Goal: Transaction & Acquisition: Purchase product/service

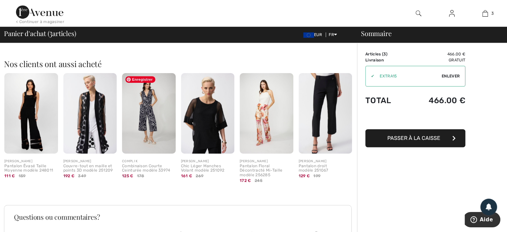
scroll to position [350, 0]
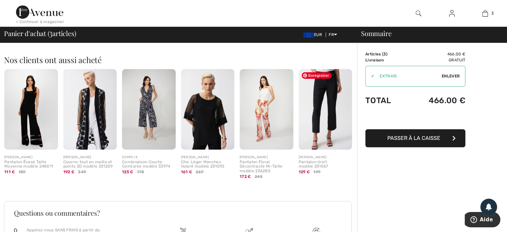
click at [324, 133] on img at bounding box center [326, 109] width 54 height 80
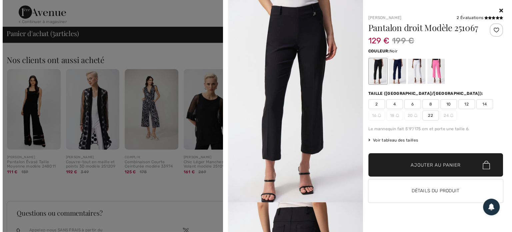
scroll to position [0, 0]
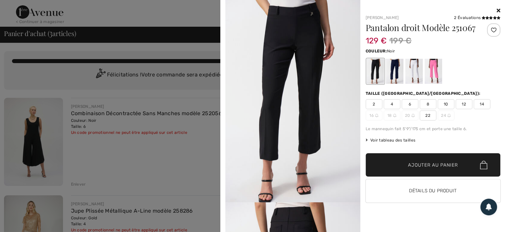
click at [500, 13] on icon at bounding box center [498, 10] width 4 height 5
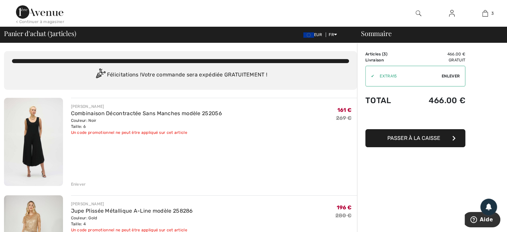
click at [417, 11] on img at bounding box center [418, 13] width 6 height 8
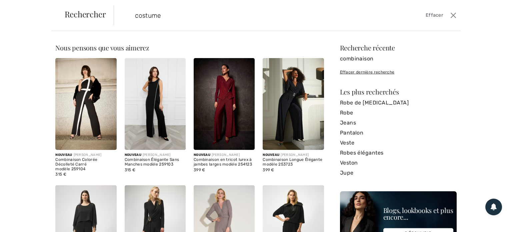
type input "costume"
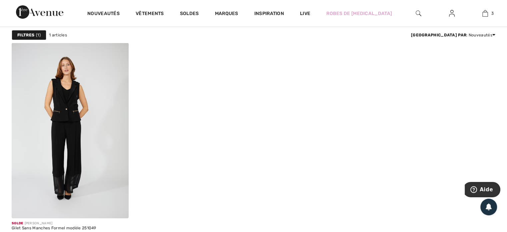
scroll to position [73, 0]
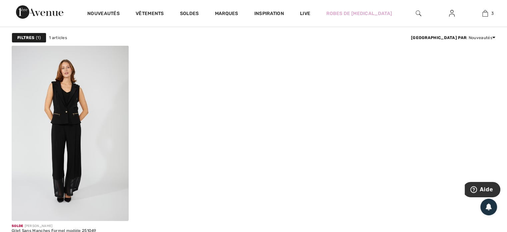
click at [418, 11] on img at bounding box center [418, 13] width 6 height 8
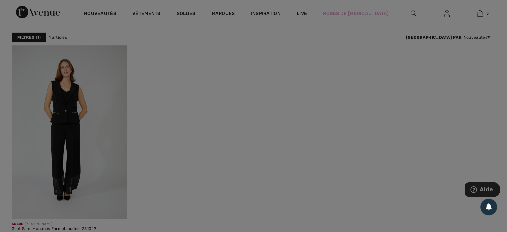
scroll to position [74, 0]
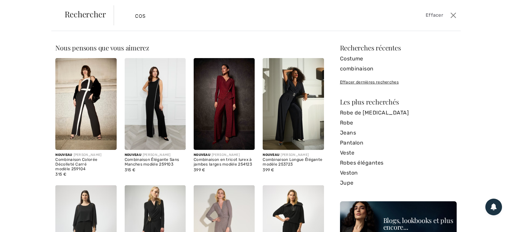
type input "cost"
click at [245, 14] on input "cost" at bounding box center [249, 15] width 239 height 20
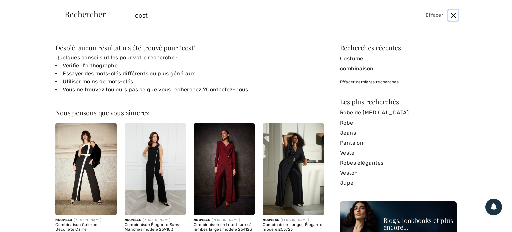
click at [454, 15] on button "Ferme" at bounding box center [453, 15] width 10 height 11
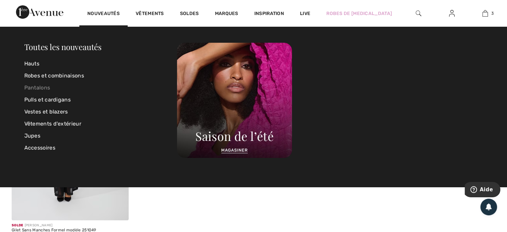
click at [34, 88] on link "Pantalons" at bounding box center [100, 88] width 153 height 12
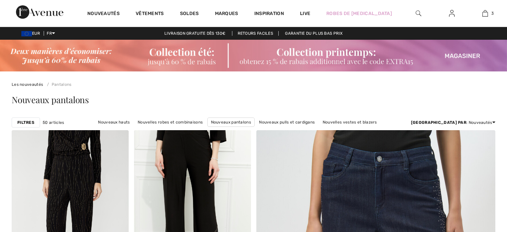
checkbox input "true"
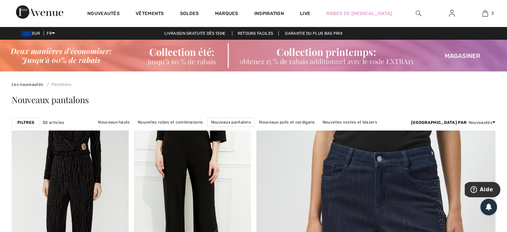
click at [19, 122] on strong "Filtres" at bounding box center [25, 122] width 17 height 6
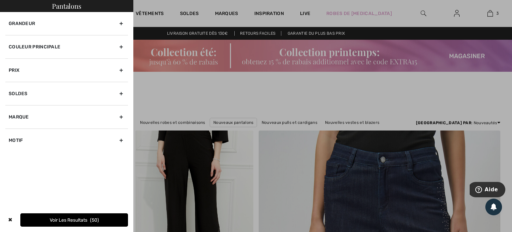
click at [57, 46] on div "Couleur Principale" at bounding box center [66, 46] width 123 height 23
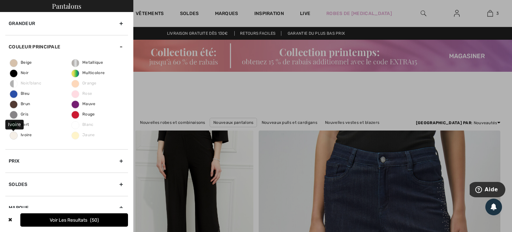
click at [10, 133] on span "Ivoire" at bounding box center [21, 134] width 22 height 5
click at [0, 0] on input "Ivoire" at bounding box center [0, 0] width 0 height 0
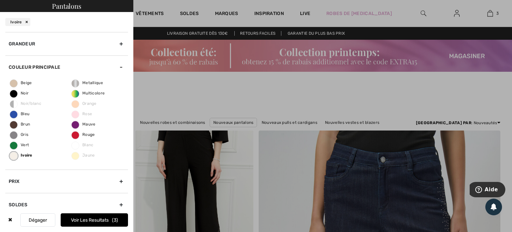
click at [74, 221] on button "Voir les resultats 3" at bounding box center [94, 219] width 67 height 13
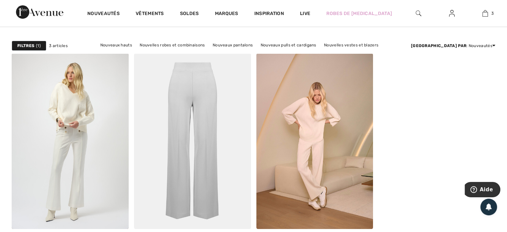
scroll to position [141, 0]
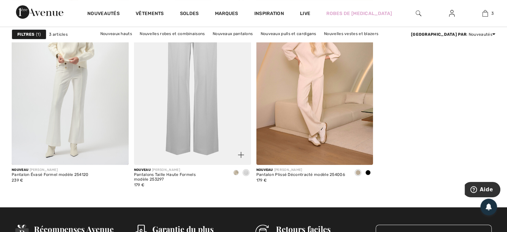
click at [235, 173] on span at bounding box center [235, 172] width 5 height 5
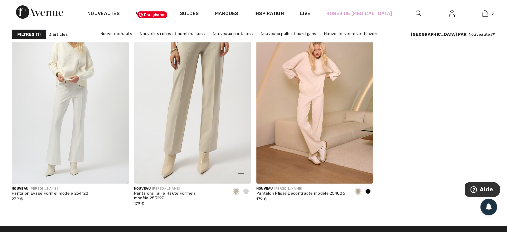
scroll to position [122, 0]
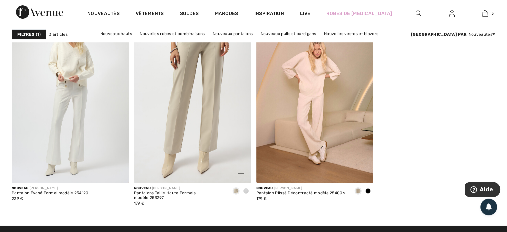
click at [243, 191] on span at bounding box center [245, 190] width 5 height 5
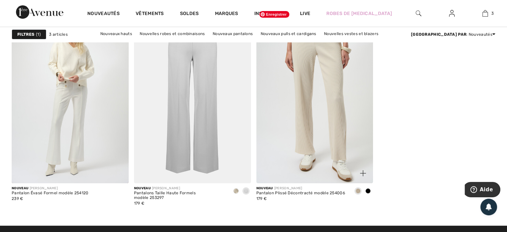
click at [312, 149] on img at bounding box center [314, 95] width 117 height 175
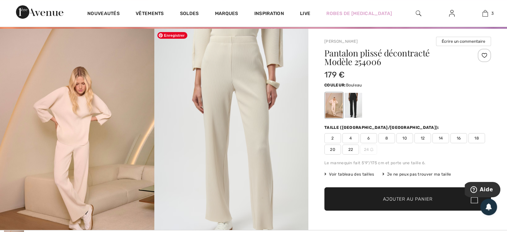
scroll to position [32, 0]
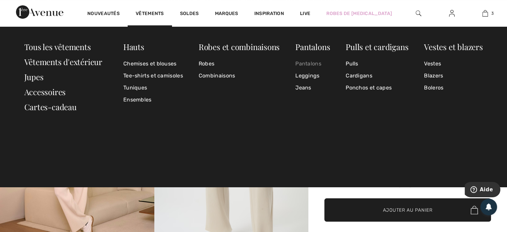
click at [298, 64] on link "Pantalons" at bounding box center [312, 64] width 35 height 12
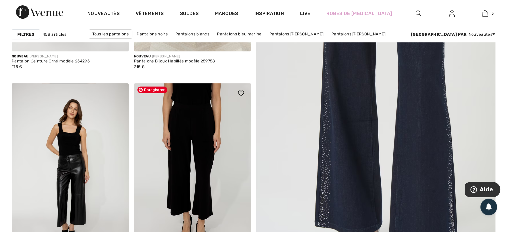
scroll to position [253, 0]
click at [209, 165] on img at bounding box center [192, 171] width 117 height 175
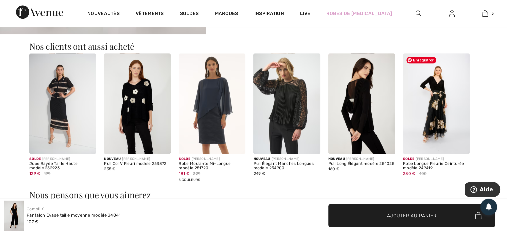
scroll to position [424, 0]
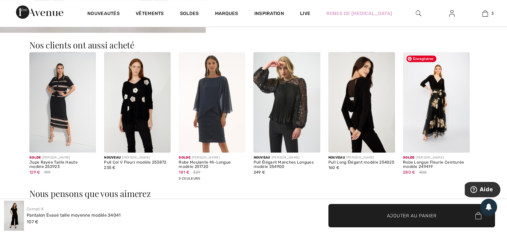
click at [430, 123] on img at bounding box center [436, 102] width 67 height 100
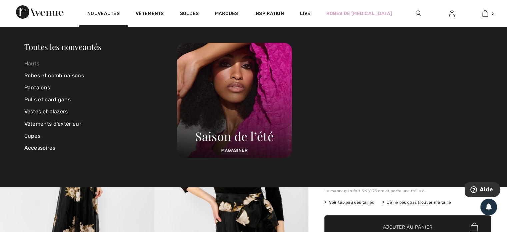
click at [31, 60] on link "Hauts" at bounding box center [100, 64] width 153 height 12
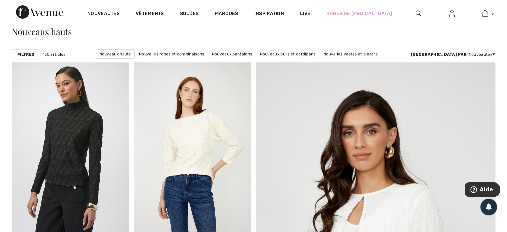
scroll to position [68, 0]
click at [32, 54] on strong "Filtres" at bounding box center [25, 54] width 17 height 6
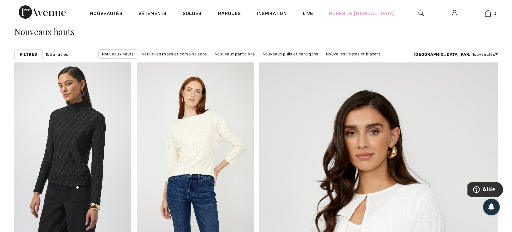
scroll to position [69, 0]
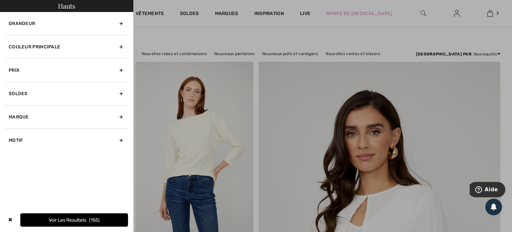
click at [42, 44] on div "Couleur Principale" at bounding box center [66, 46] width 123 height 23
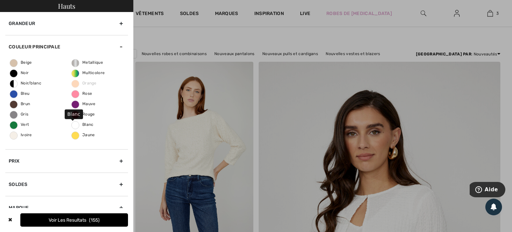
click at [77, 122] on span "Blanc" at bounding box center [83, 124] width 22 height 5
click at [0, 0] on input "Blanc" at bounding box center [0, 0] width 0 height 0
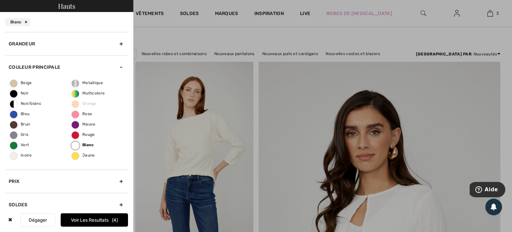
click at [93, 218] on button "Voir les resultats 4" at bounding box center [94, 219] width 67 height 13
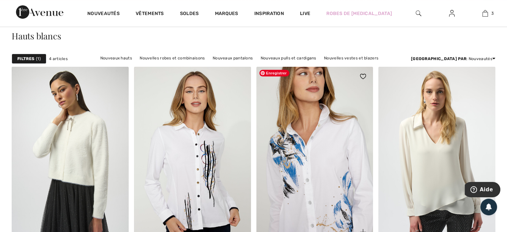
scroll to position [63, 0]
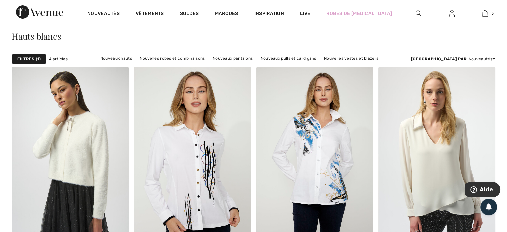
click at [38, 58] on span "1" at bounding box center [38, 59] width 5 height 6
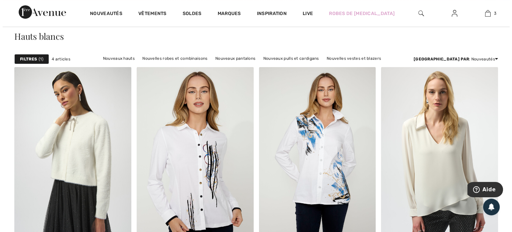
scroll to position [64, 0]
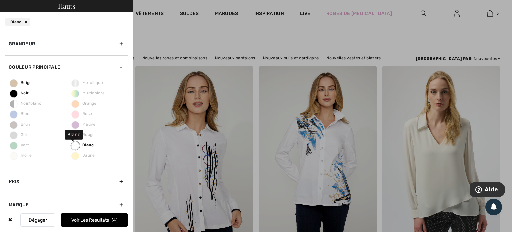
click at [74, 145] on label "Blanc" at bounding box center [75, 145] width 8 height 8
click at [0, 0] on input "Blanc" at bounding box center [0, 0] width 0 height 0
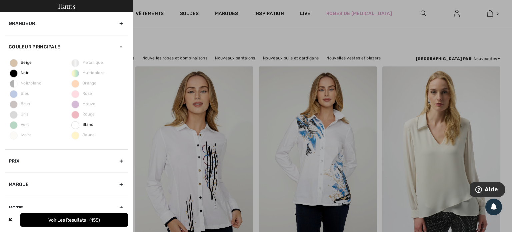
click at [9, 218] on div "✖" at bounding box center [10, 219] width 10 height 13
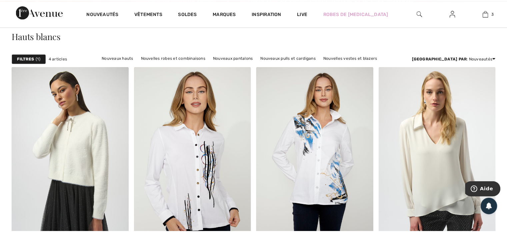
scroll to position [63, 0]
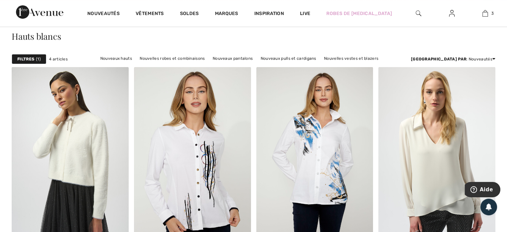
click at [32, 56] on strong "Filtres" at bounding box center [25, 59] width 17 height 6
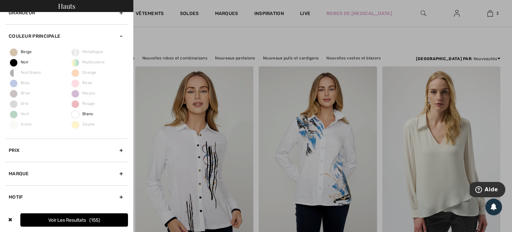
scroll to position [11, 0]
click at [37, 221] on button "Voir les resultats 155" at bounding box center [74, 219] width 108 height 13
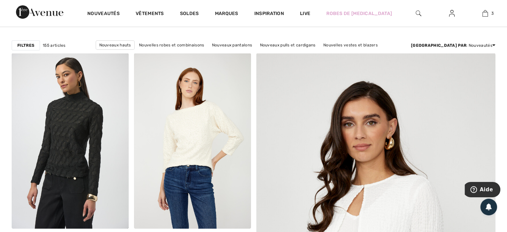
click at [26, 49] on div "Filtres" at bounding box center [26, 45] width 28 height 10
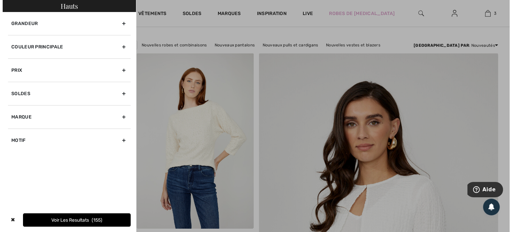
scroll to position [77, 0]
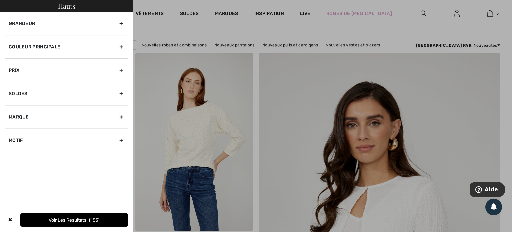
click at [26, 49] on div "Couleur Principale" at bounding box center [66, 46] width 123 height 23
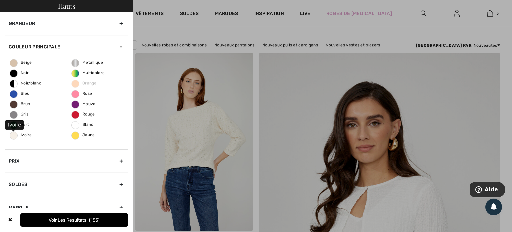
click at [25, 135] on span "Ivoire" at bounding box center [21, 134] width 22 height 5
click at [0, 0] on input "Ivoire" at bounding box center [0, 0] width 0 height 0
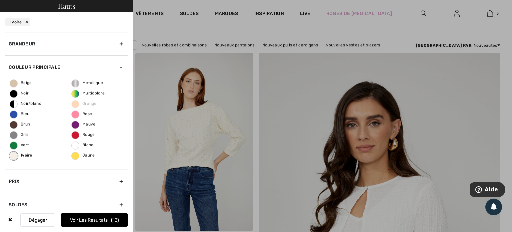
click at [75, 221] on button "Voir les resultats 13" at bounding box center [94, 219] width 67 height 13
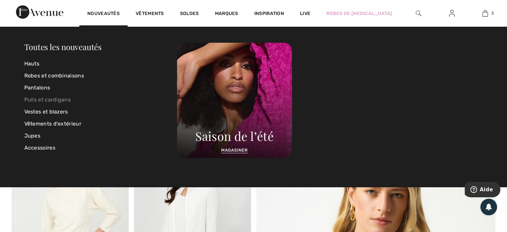
click at [40, 101] on link "Pulls et cardigans" at bounding box center [100, 100] width 153 height 12
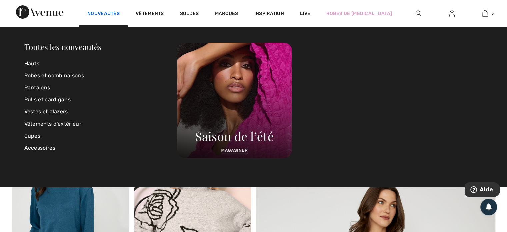
click at [99, 11] on link "Nouveautés" at bounding box center [103, 14] width 32 height 7
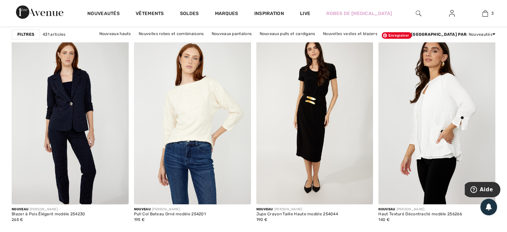
scroll to position [444, 0]
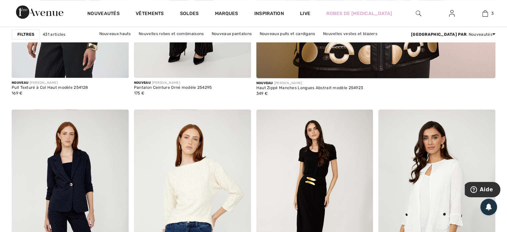
click at [28, 34] on strong "Filtres" at bounding box center [25, 34] width 17 height 6
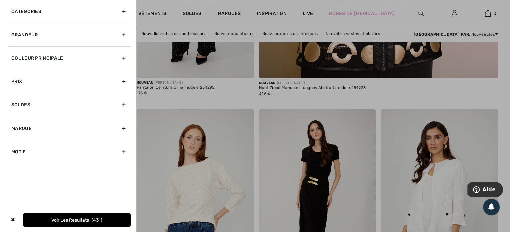
scroll to position [444, 0]
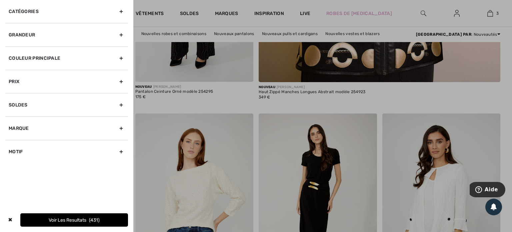
click at [31, 59] on div "Couleur Principale" at bounding box center [66, 57] width 123 height 23
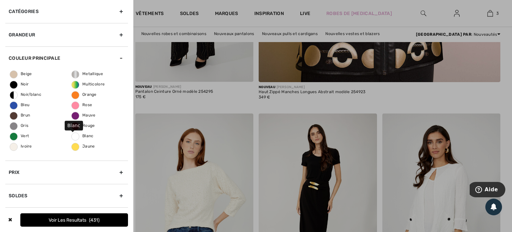
click at [84, 136] on span "Blanc" at bounding box center [83, 135] width 22 height 5
click at [0, 0] on input "Blanc" at bounding box center [0, 0] width 0 height 0
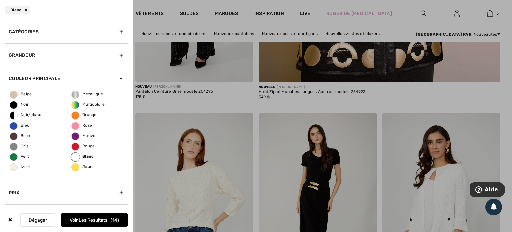
click at [98, 224] on button "Voir les resultats 14" at bounding box center [94, 219] width 67 height 13
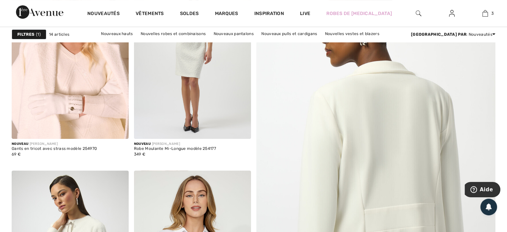
scroll to position [164, 0]
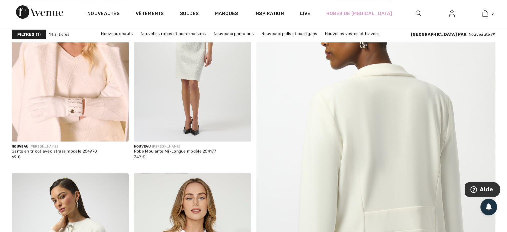
click at [366, 137] on img at bounding box center [375, 181] width 287 height 430
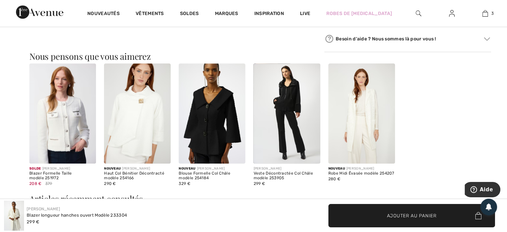
scroll to position [422, 0]
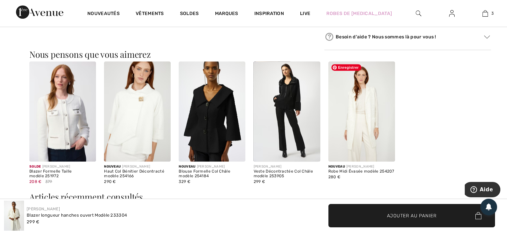
click at [357, 127] on img at bounding box center [361, 111] width 67 height 100
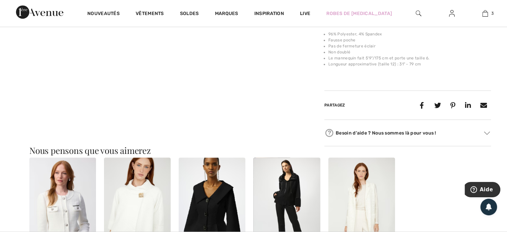
scroll to position [328, 0]
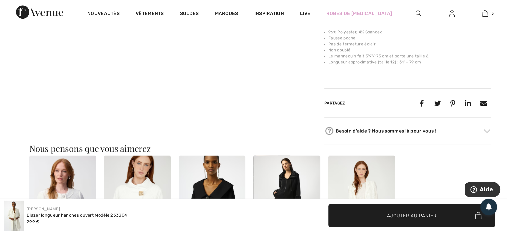
click at [78, 26] on video "Your browser does not support the video tag." at bounding box center [51, 0] width 103 height 51
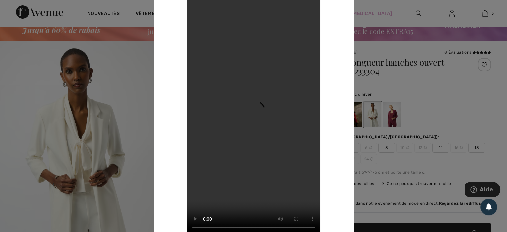
scroll to position [69, 0]
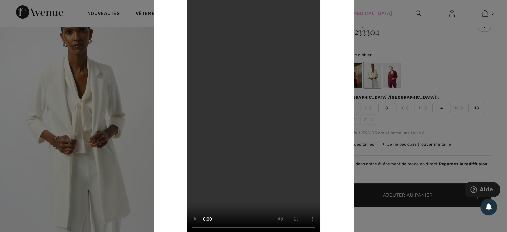
click at [141, 99] on div at bounding box center [253, 116] width 507 height 232
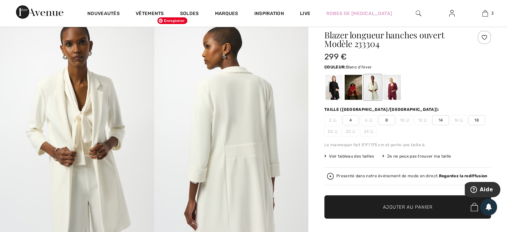
scroll to position [56, 0]
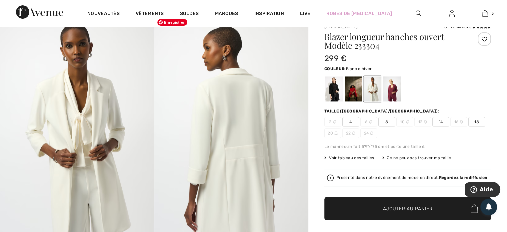
click at [181, 21] on span "Enregistrer" at bounding box center [172, 22] width 30 height 7
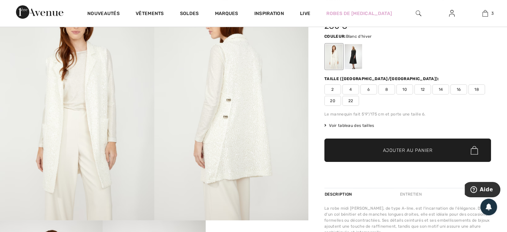
scroll to position [237, 0]
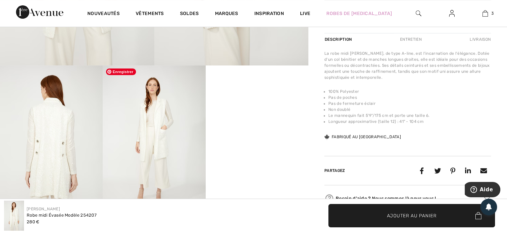
click at [164, 147] on img at bounding box center [154, 142] width 103 height 154
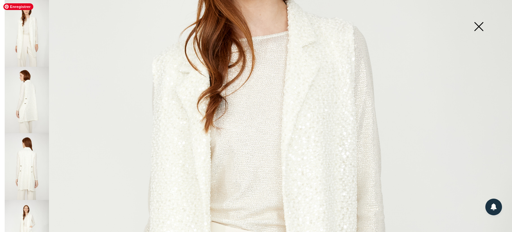
scroll to position [90, 0]
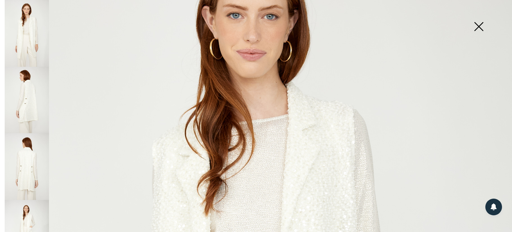
click at [479, 25] on img at bounding box center [478, 27] width 33 height 34
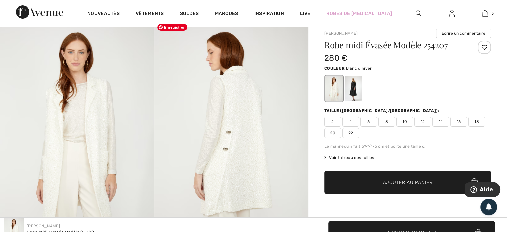
scroll to position [0, 0]
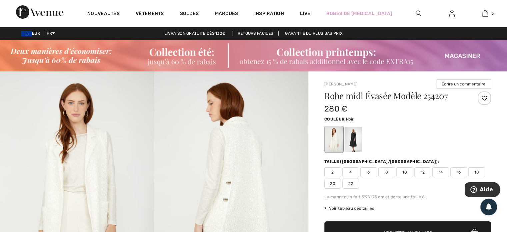
click at [353, 144] on div at bounding box center [352, 139] width 17 height 25
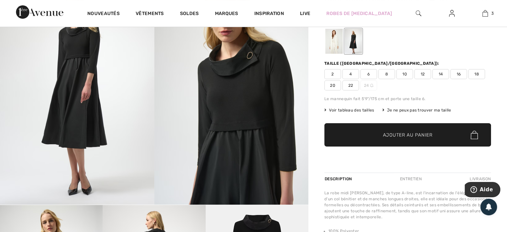
scroll to position [98, 0]
